Goal: Task Accomplishment & Management: Use online tool/utility

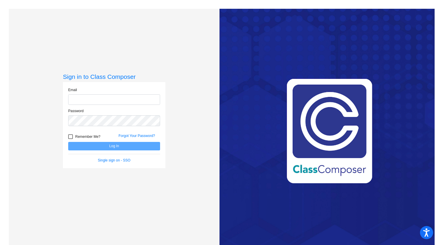
type input "[EMAIL_ADDRESS][DOMAIN_NAME]"
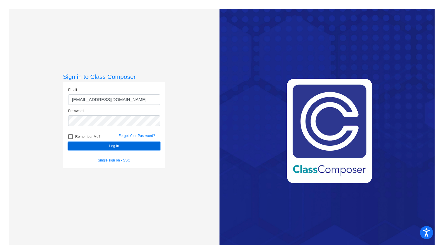
click at [103, 146] on button "Log In" at bounding box center [114, 146] width 92 height 8
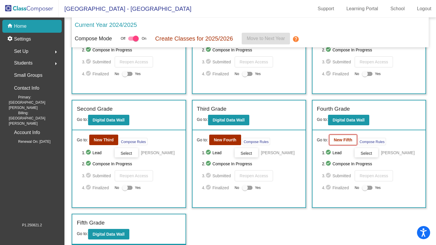
click at [334, 139] on b "New Fifth" at bounding box center [343, 140] width 18 height 5
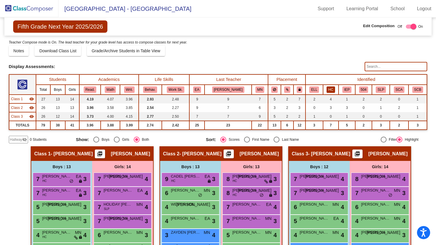
click at [326, 89] on button "HC" at bounding box center [330, 90] width 8 height 6
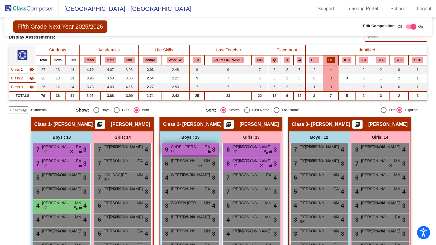
scroll to position [29, 0]
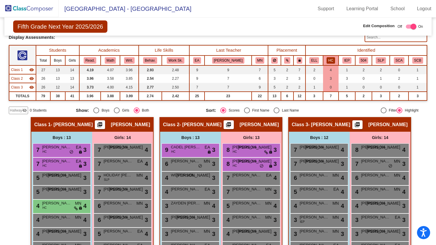
click at [276, 110] on div "Select an option" at bounding box center [276, 111] width 6 height 6
click at [276, 113] on input "Last Name" at bounding box center [276, 113] width 0 height 0
radio input "true"
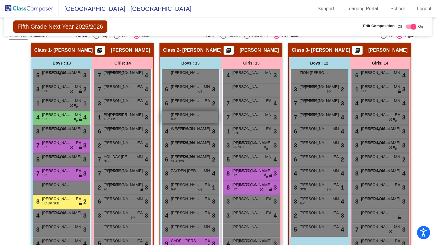
scroll to position [133, 0]
